Goal: Task Accomplishment & Management: Complete application form

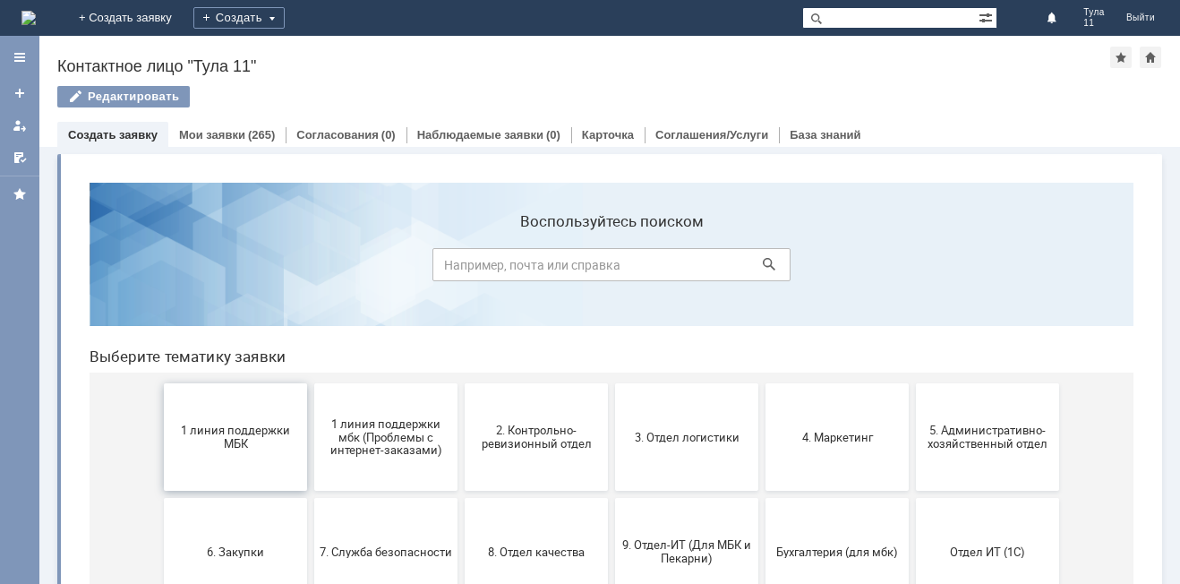
click at [270, 416] on button "1 линия поддержки МБК" at bounding box center [235, 436] width 143 height 107
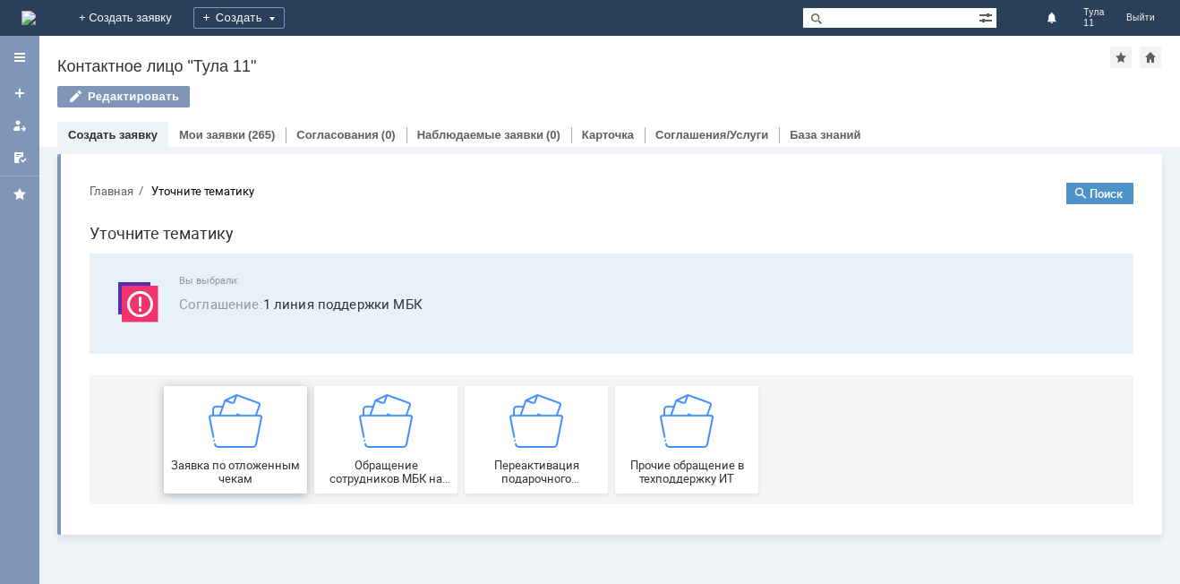
click at [263, 438] on div "Заявка по отложенным чекам" at bounding box center [235, 439] width 133 height 91
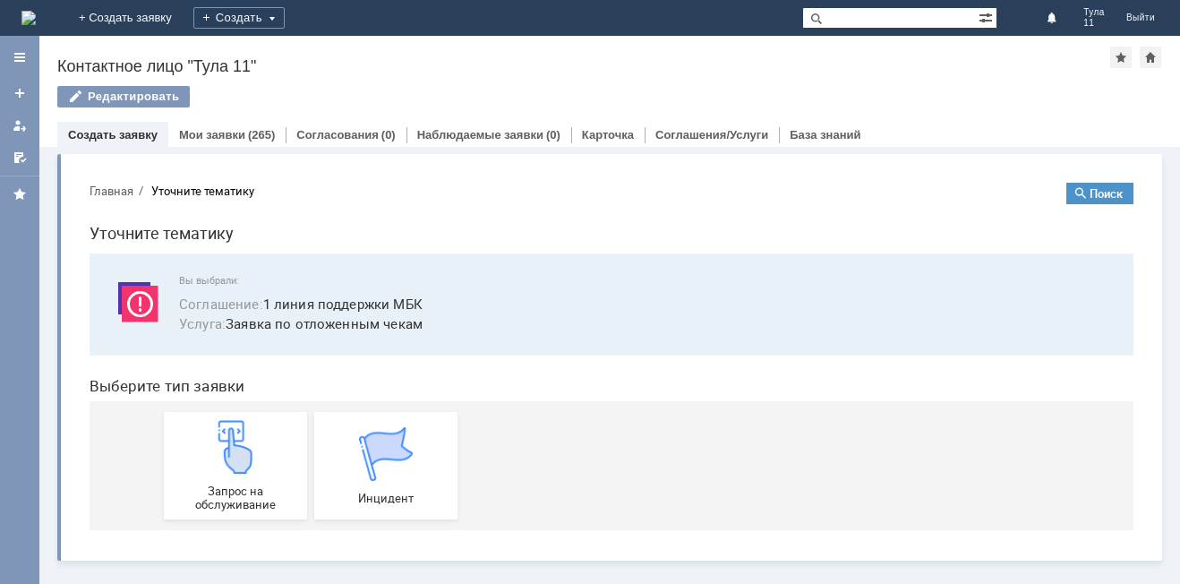
click at [263, 438] on div "Запрос на обслуживание" at bounding box center [235, 465] width 133 height 91
click at [36, 13] on img at bounding box center [28, 18] width 14 height 14
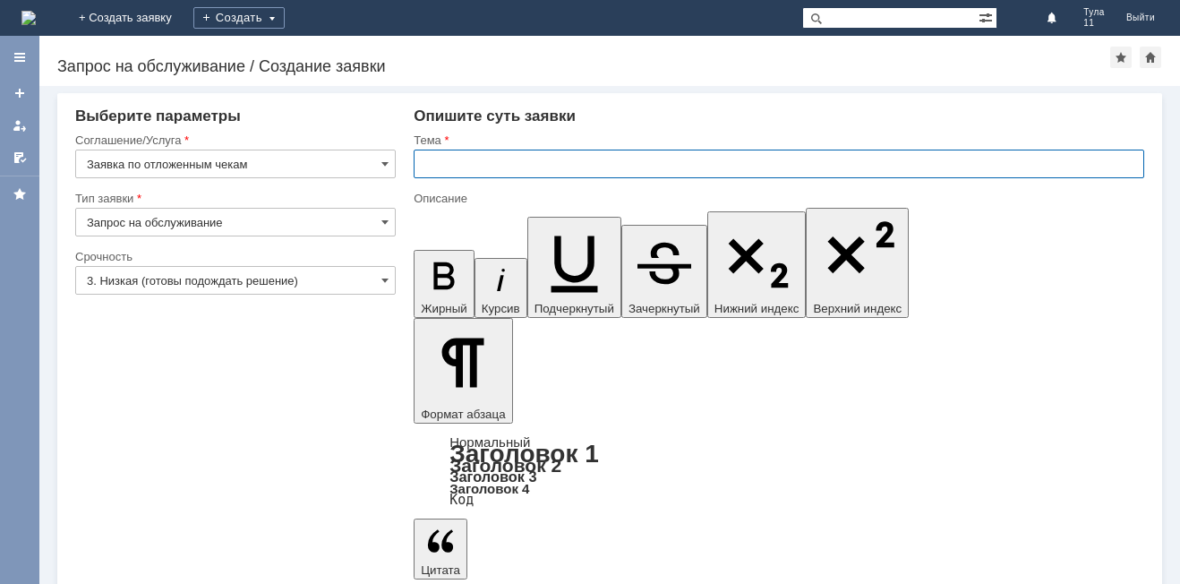
click at [496, 155] on input "text" at bounding box center [779, 164] width 731 height 29
type input "МБК Тула 11 отл чеки [DATE]"
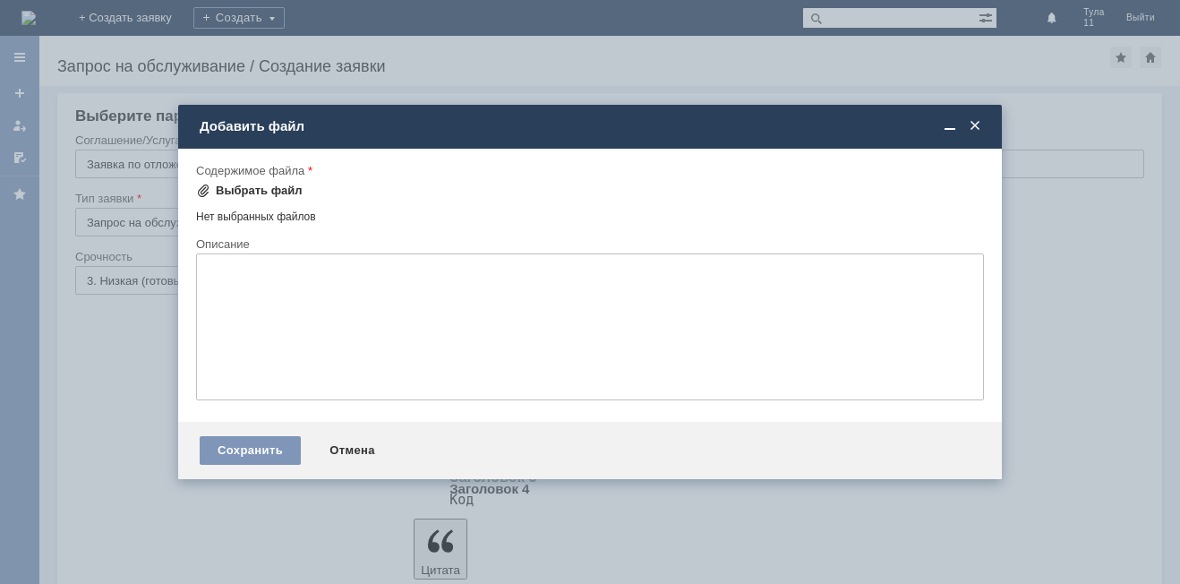
click at [269, 191] on div "Выбрать файл" at bounding box center [259, 191] width 87 height 14
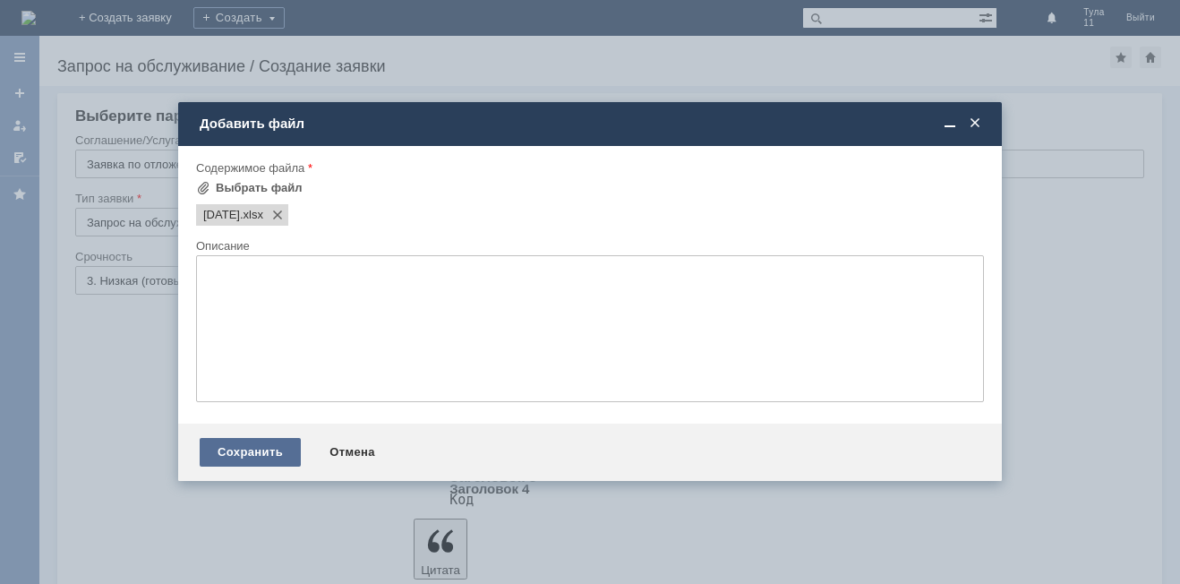
click at [262, 456] on div "Сохранить" at bounding box center [250, 452] width 101 height 29
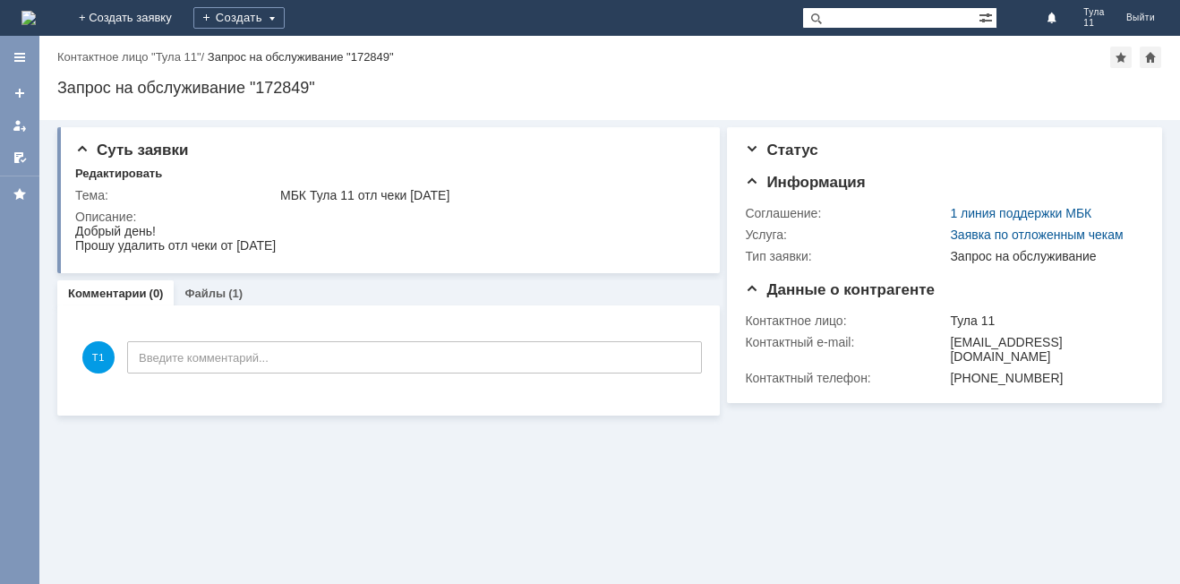
click at [36, 11] on img at bounding box center [28, 18] width 14 height 14
